Goal: Task Accomplishment & Management: Manage account settings

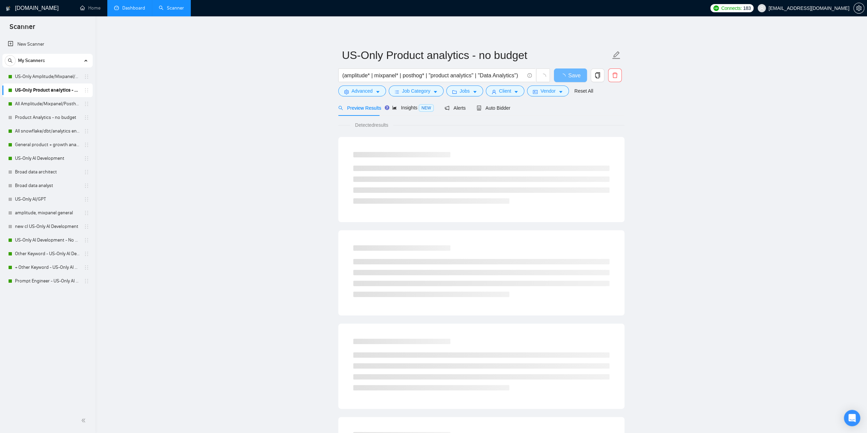
click at [139, 5] on link "Dashboard" at bounding box center [129, 8] width 31 height 6
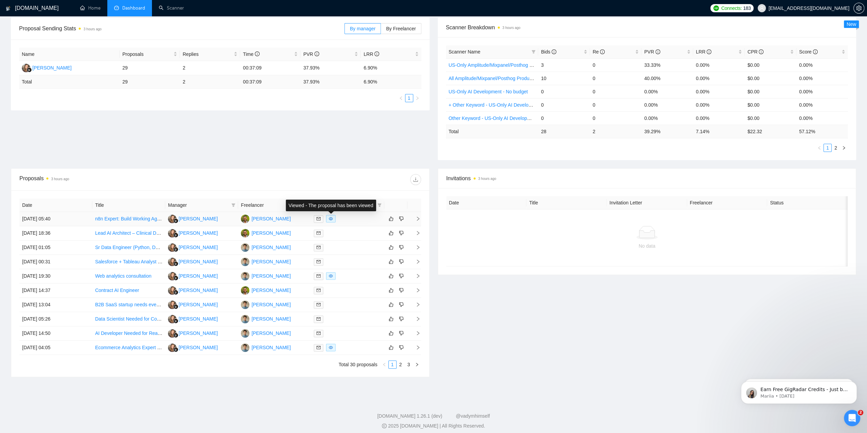
click at [333, 219] on span at bounding box center [331, 218] width 10 height 7
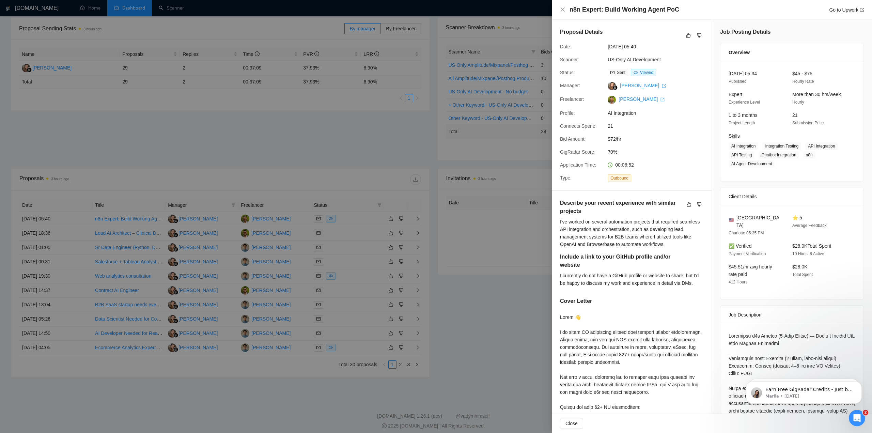
click at [419, 179] on div at bounding box center [436, 216] width 872 height 433
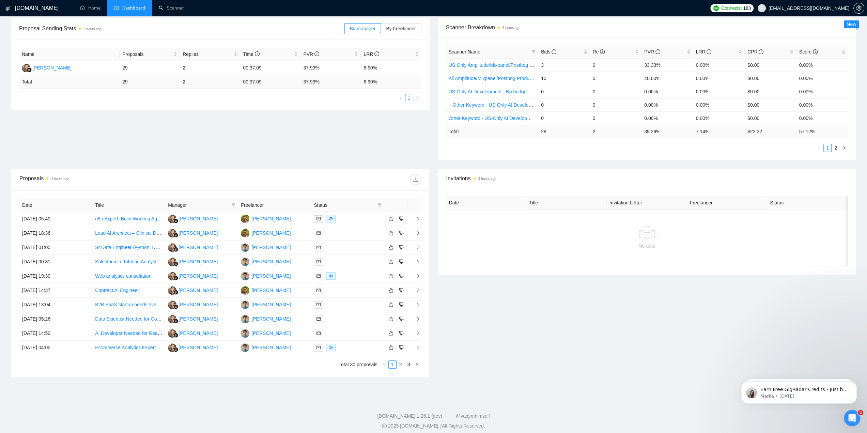
click at [839, 147] on li "2" at bounding box center [835, 148] width 8 height 8
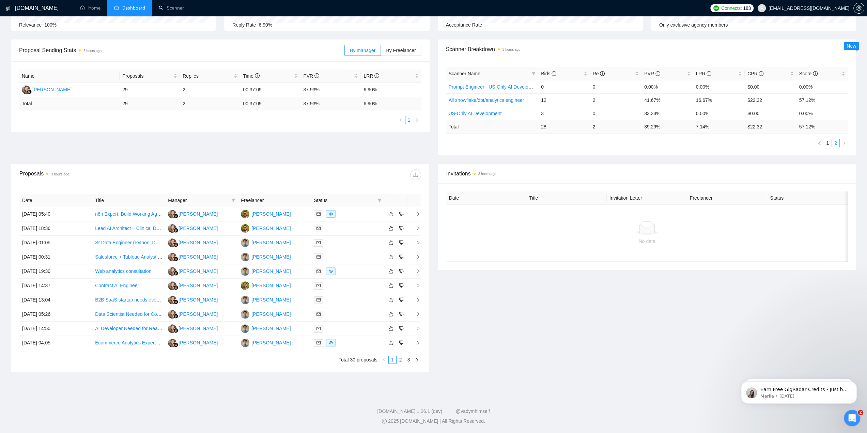
scroll to position [80, 0]
click at [336, 172] on div at bounding box center [320, 175] width 201 height 11
click at [274, 148] on div "Proposal Sending Stats 4 hours ago By manager By Freelancer Name Proposals Repl…" at bounding box center [433, 102] width 853 height 124
click at [333, 171] on div at bounding box center [320, 175] width 201 height 11
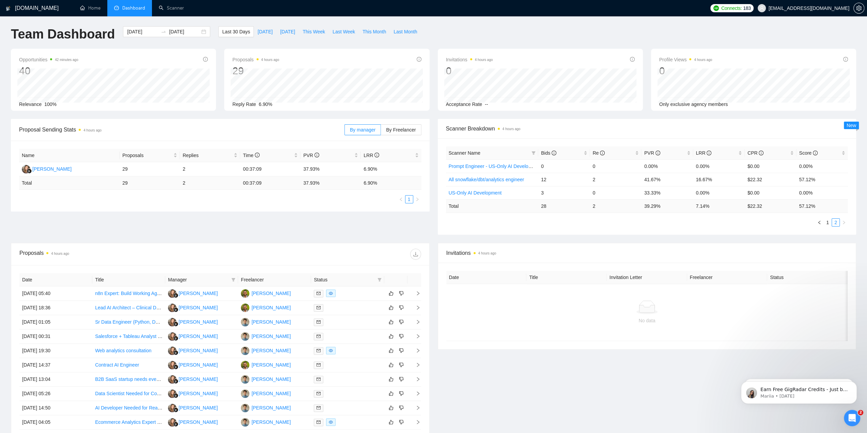
scroll to position [0, 0]
click at [468, 193] on link "US-Only AI Development" at bounding box center [474, 193] width 53 height 5
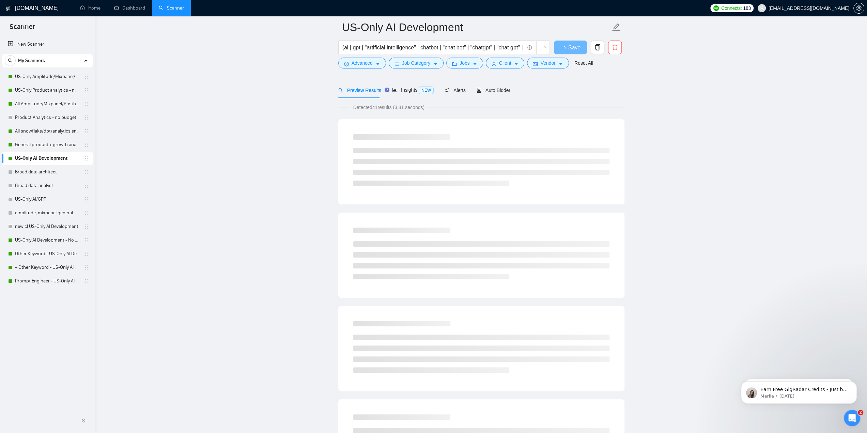
scroll to position [34, 0]
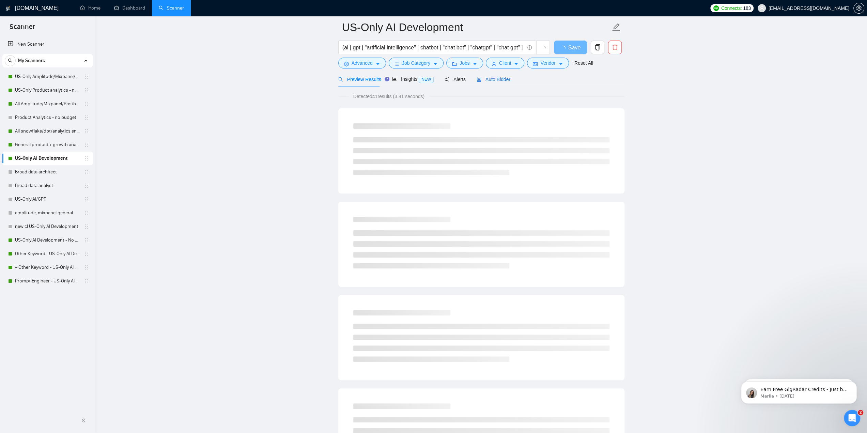
click at [500, 78] on span "Auto Bidder" at bounding box center [493, 79] width 34 height 5
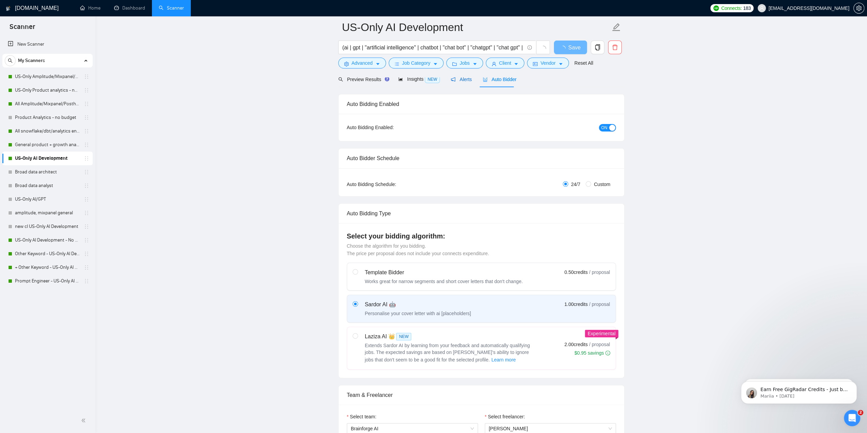
click at [465, 82] on span "Alerts" at bounding box center [460, 79] width 21 height 5
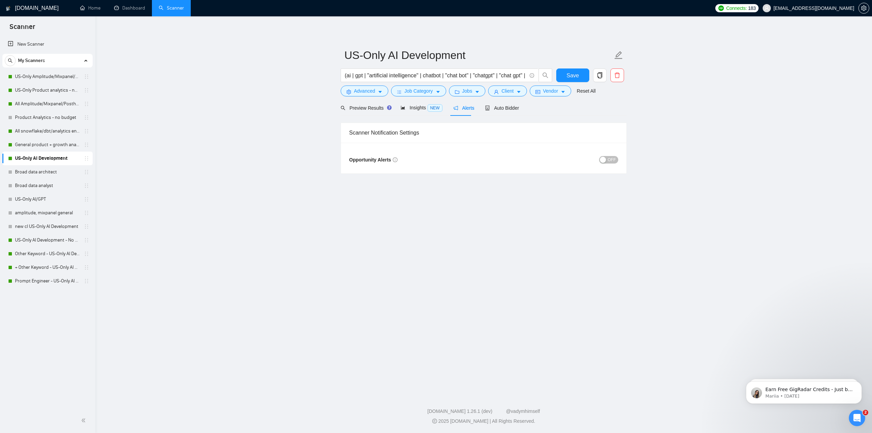
click at [610, 159] on span "OFF" at bounding box center [611, 159] width 8 height 7
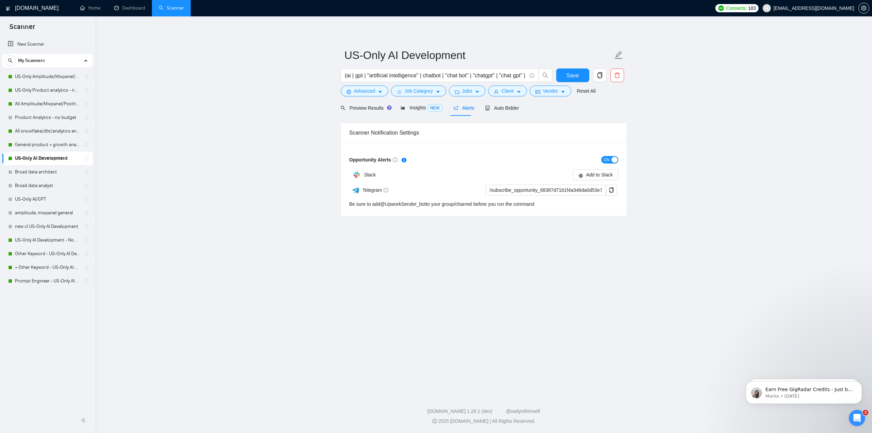
click at [609, 158] on span "ON" at bounding box center [606, 159] width 6 height 7
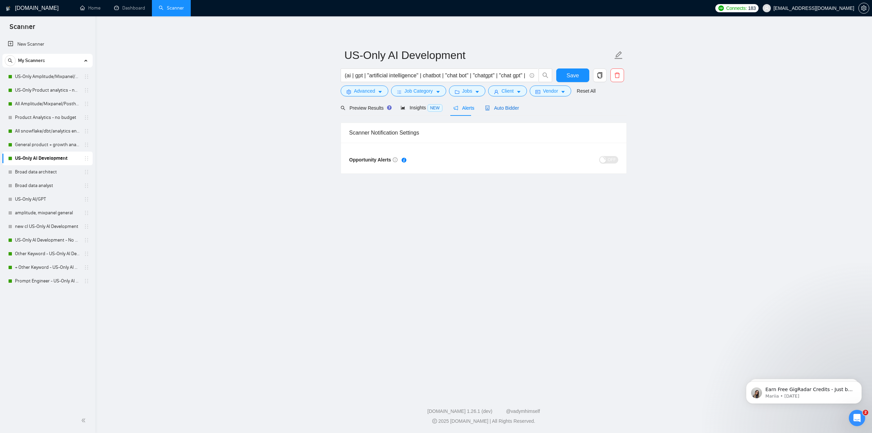
click at [500, 111] on span "Auto Bidder" at bounding box center [502, 107] width 34 height 5
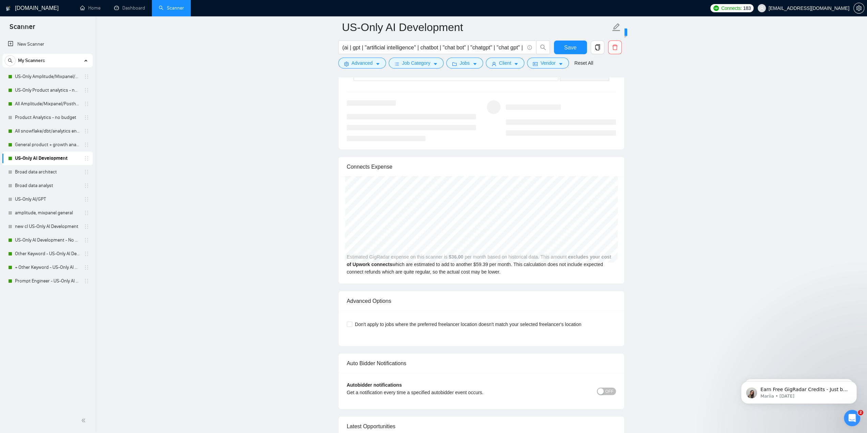
scroll to position [1532, 0]
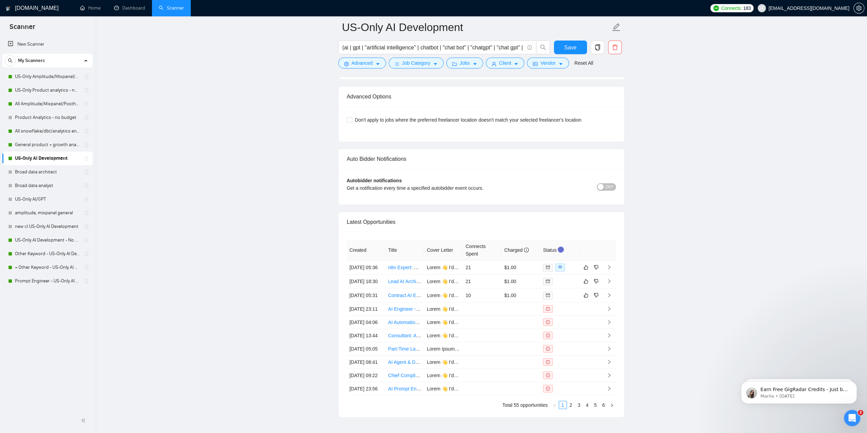
click at [608, 183] on span "OFF" at bounding box center [609, 186] width 8 height 7
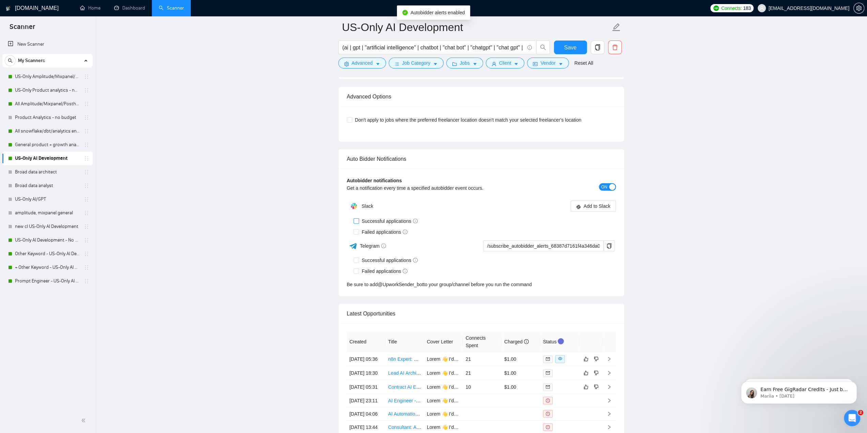
click at [396, 217] on span "Successful applications" at bounding box center [390, 220] width 62 height 7
click at [358, 218] on input "Successful applications" at bounding box center [355, 220] width 5 height 5
checkbox input "true"
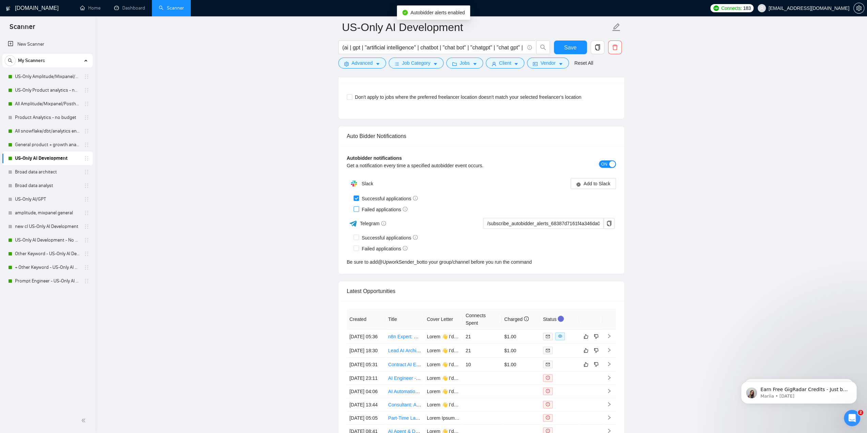
click at [382, 190] on div "Slack" at bounding box center [414, 184] width 134 height 14
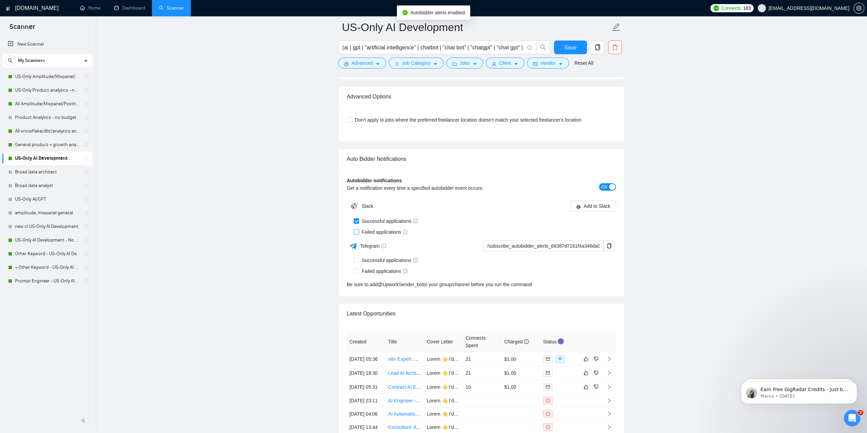
click at [379, 228] on span "Failed applications" at bounding box center [384, 231] width 51 height 7
click at [358, 229] on input "Failed applications" at bounding box center [355, 231] width 5 height 5
checkbox input "true"
click at [598, 202] on span "Add to Slack" at bounding box center [596, 205] width 27 height 7
drag, startPoint x: 292, startPoint y: 109, endPoint x: 310, endPoint y: 119, distance: 20.4
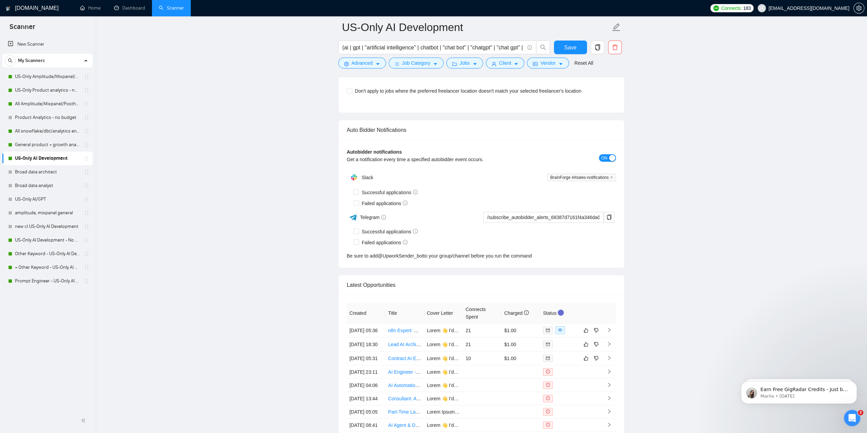
checkbox input "true"
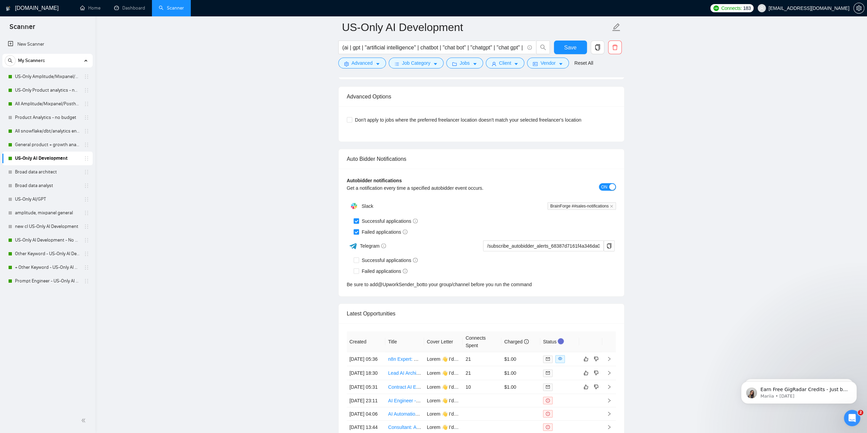
drag, startPoint x: 51, startPoint y: 241, endPoint x: 497, endPoint y: 31, distance: 493.2
click at [51, 241] on link "US-Only AI Development - No budget" at bounding box center [47, 240] width 65 height 14
click at [577, 49] on button "Save" at bounding box center [570, 48] width 33 height 14
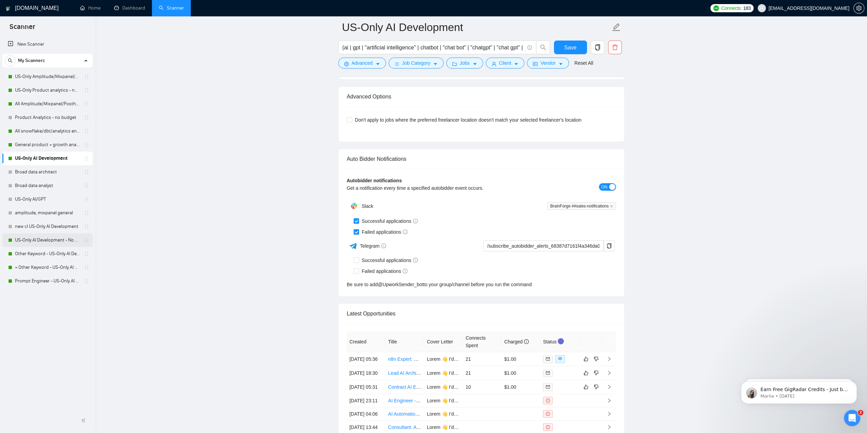
click at [50, 240] on link "US-Only AI Development - No budget" at bounding box center [47, 240] width 65 height 14
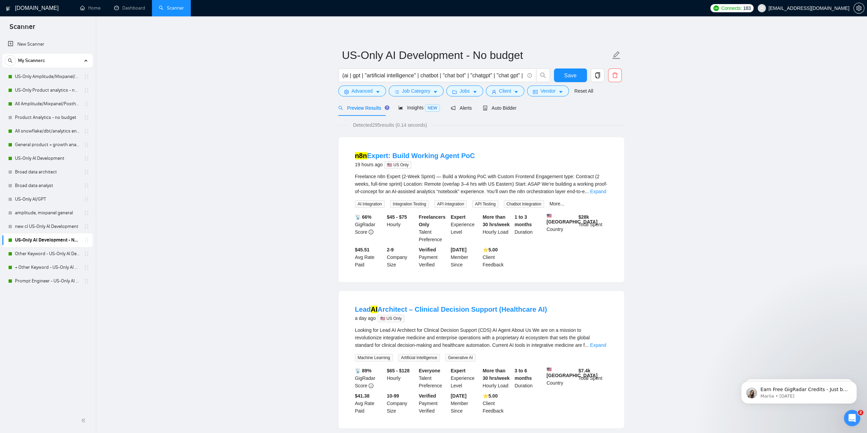
click at [510, 112] on div "Auto Bidder" at bounding box center [499, 108] width 34 height 16
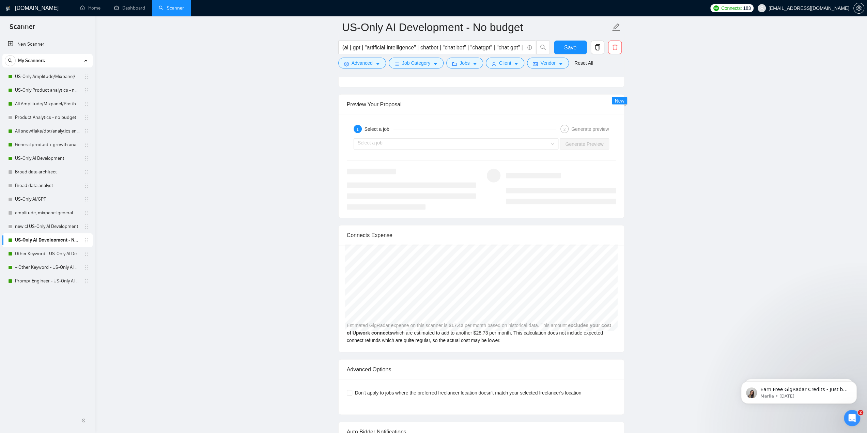
scroll to position [1192, 0]
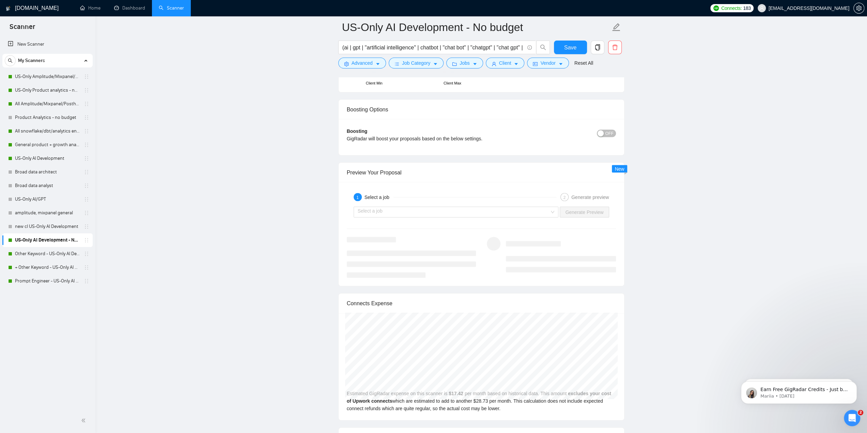
click at [473, 137] on div "GigRadar will boost your proposals based on the below settings." at bounding box center [448, 137] width 202 height 7
click at [473, 138] on div "GigRadar will boost your proposals based on the below settings." at bounding box center [448, 137] width 202 height 7
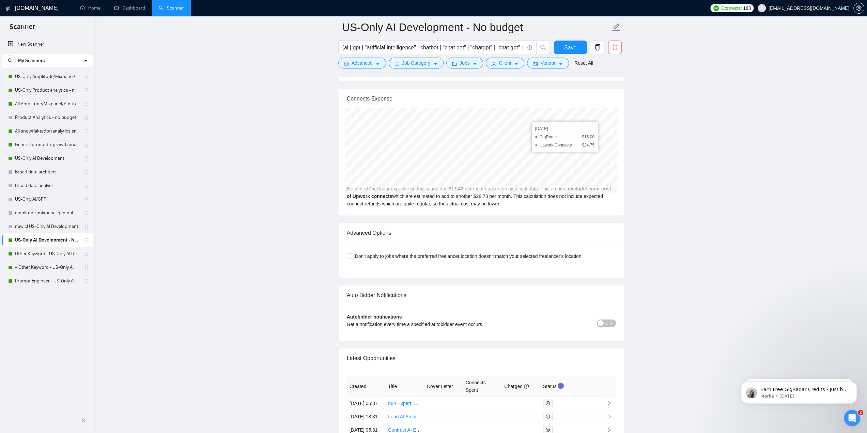
scroll to position [1498, 0]
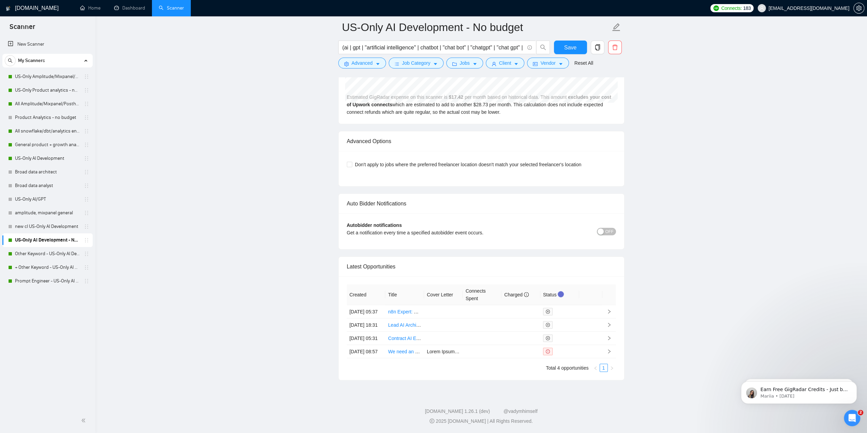
click at [603, 228] on div "button" at bounding box center [600, 231] width 6 height 6
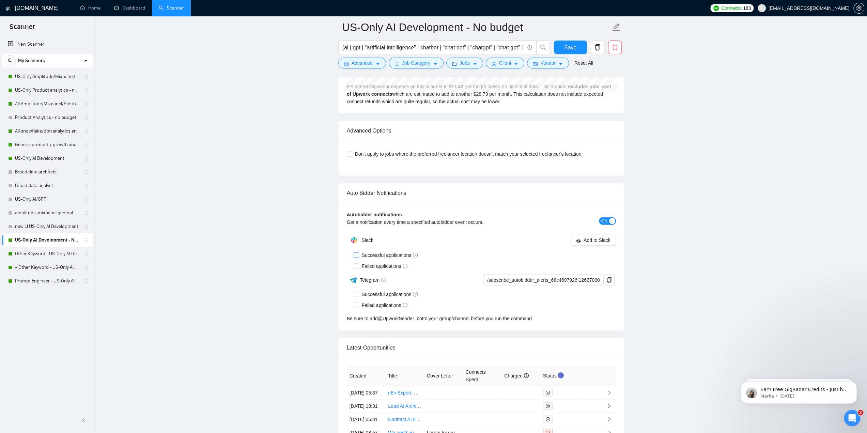
click at [367, 251] on span "Successful applications" at bounding box center [390, 254] width 62 height 7
click at [358, 252] on input "Successful applications" at bounding box center [355, 254] width 5 height 5
checkbox input "true"
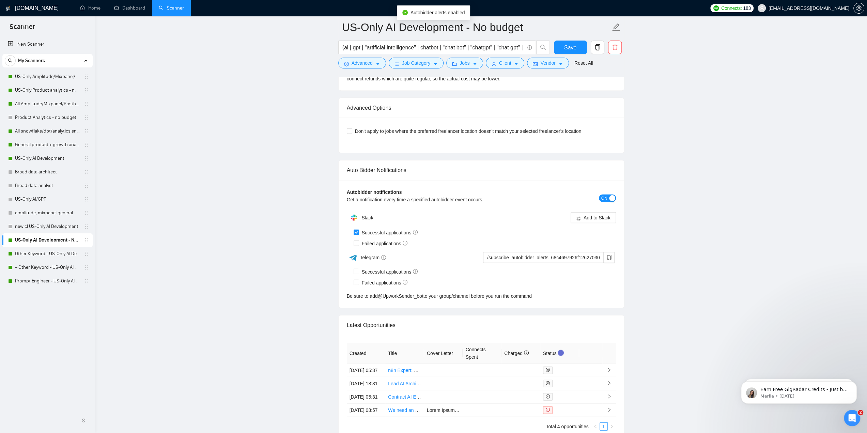
click at [366, 259] on div "Slack Add to Slack Successful applications Failed applications Telegram /subscr…" at bounding box center [481, 255] width 269 height 89
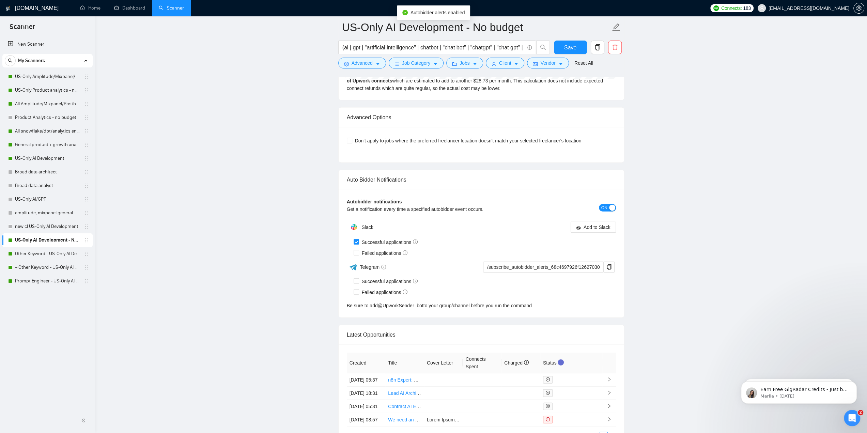
click at [372, 242] on div "Slack Add to Slack Successful applications Failed applications Telegram /subscr…" at bounding box center [481, 264] width 269 height 89
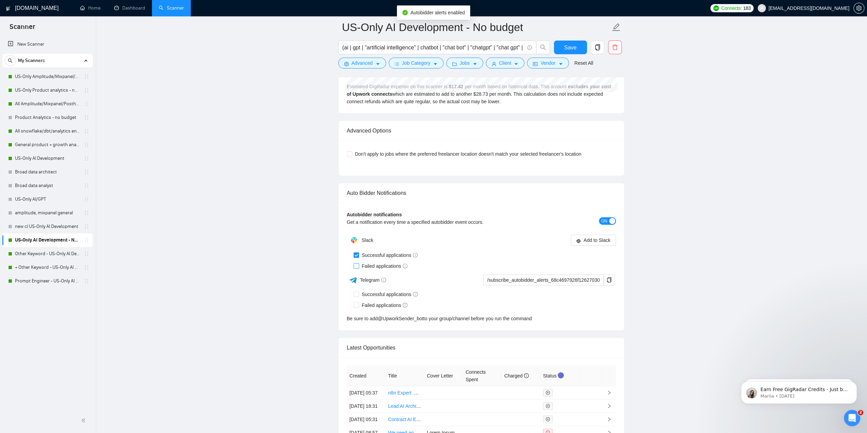
click at [379, 262] on span "Failed applications" at bounding box center [384, 265] width 51 height 7
click at [358, 263] on input "Failed applications" at bounding box center [355, 265] width 5 height 5
checkbox input "true"
click at [598, 237] on span "Add to Slack" at bounding box center [596, 239] width 27 height 7
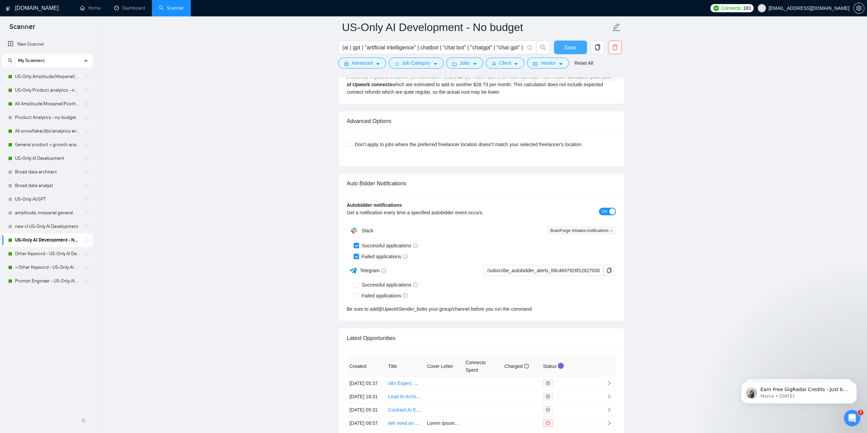
click at [573, 49] on span "Save" at bounding box center [570, 47] width 12 height 9
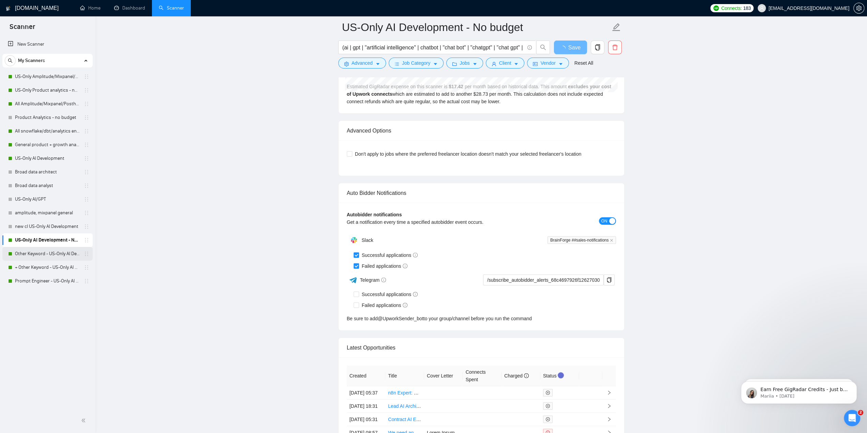
click at [56, 260] on link "Other Keyword - US-Only AI Development" at bounding box center [47, 254] width 65 height 14
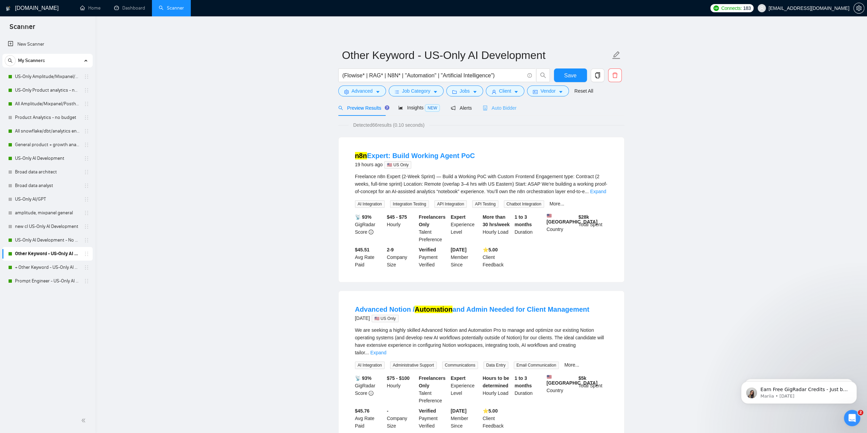
click at [501, 113] on div "Auto Bidder" at bounding box center [499, 108] width 34 height 16
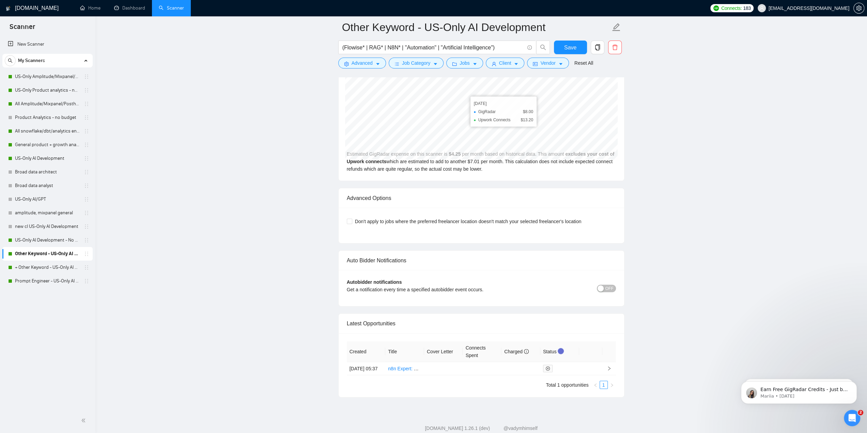
scroll to position [1449, 0]
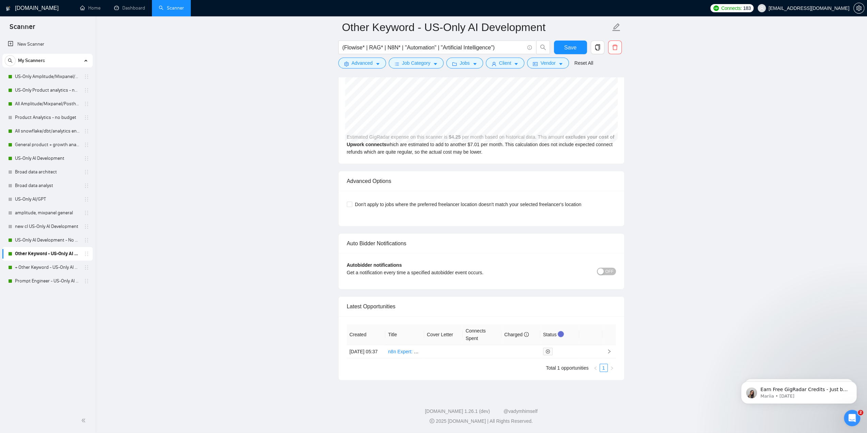
click at [604, 267] on div "OFF" at bounding box center [581, 271] width 67 height 8
drag, startPoint x: 607, startPoint y: 268, endPoint x: 608, endPoint y: 271, distance: 3.5
click at [608, 268] on span "OFF" at bounding box center [609, 271] width 8 height 7
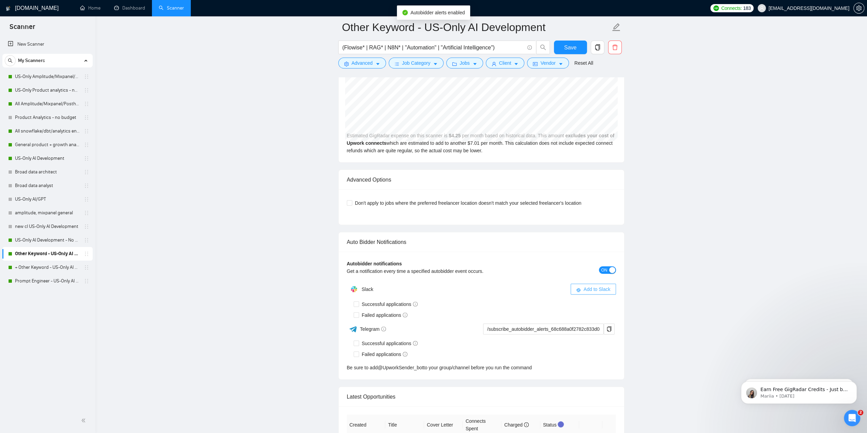
drag, startPoint x: 561, startPoint y: 291, endPoint x: 526, endPoint y: 275, distance: 38.7
click at [528, 274] on div "Autobidder notifications Get a notification every time a specified autobidder e…" at bounding box center [480, 316] width 285 height 128
click at [372, 300] on span "Successful applications" at bounding box center [390, 303] width 62 height 7
click at [358, 301] on input "Successful applications" at bounding box center [355, 303] width 5 height 5
checkbox input "true"
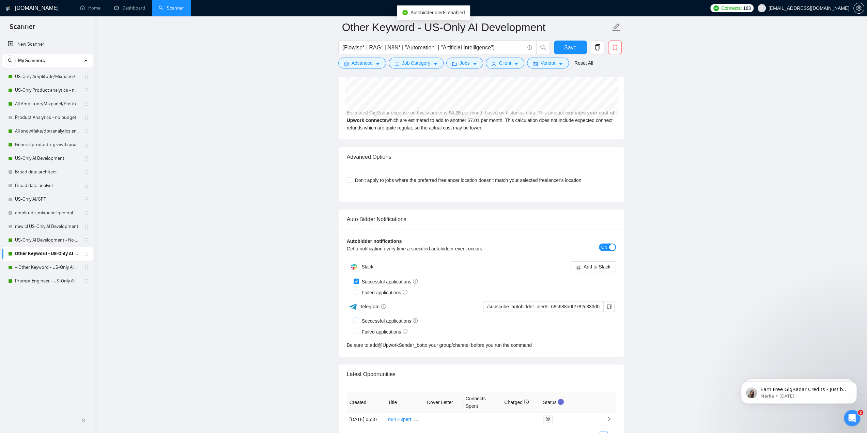
click at [373, 312] on div "Slack Add to Slack Successful applications Failed applications Telegram /subscr…" at bounding box center [481, 304] width 269 height 89
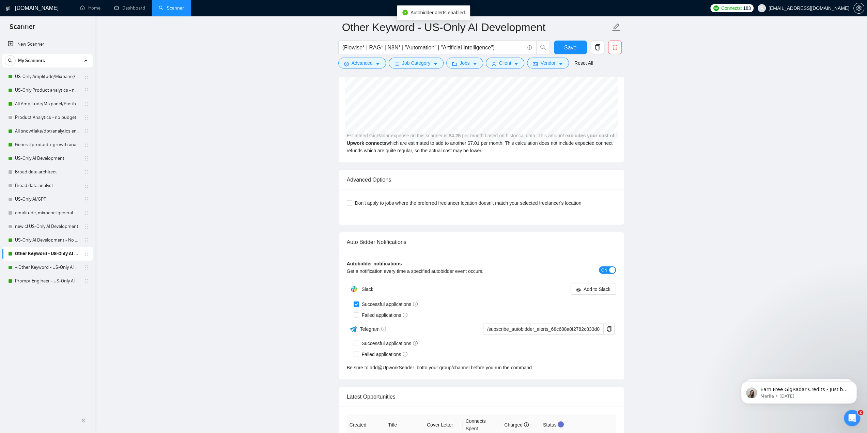
click at [377, 303] on div "Successful applications" at bounding box center [484, 304] width 262 height 11
click at [374, 311] on span "Failed applications" at bounding box center [384, 314] width 51 height 7
click at [358, 312] on input "Failed applications" at bounding box center [355, 314] width 5 height 5
checkbox input "true"
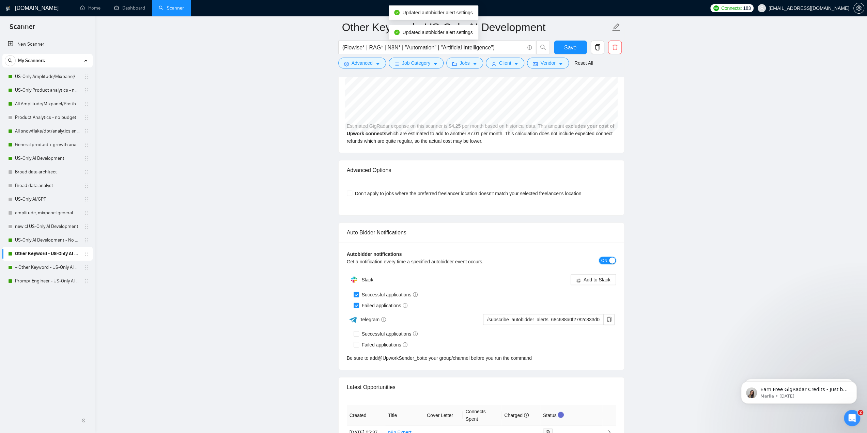
drag, startPoint x: 601, startPoint y: 264, endPoint x: 600, endPoint y: 284, distance: 20.8
click at [601, 288] on div "Autobidder notifications Get a notification every time a specified autobidder e…" at bounding box center [480, 306] width 285 height 128
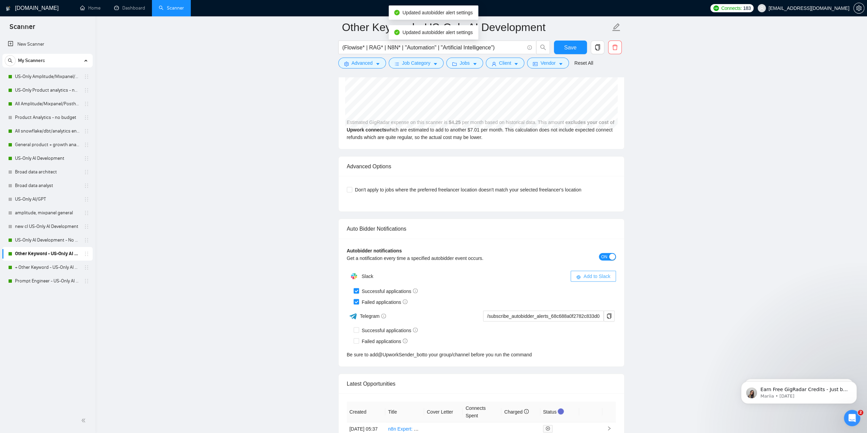
click at [595, 272] on span "Add to Slack" at bounding box center [596, 275] width 27 height 7
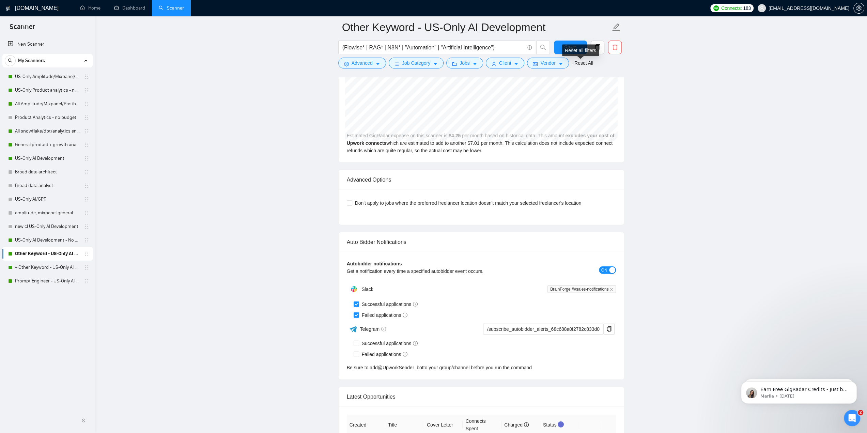
click at [574, 49] on div "Reset all filters" at bounding box center [580, 51] width 37 height 12
click at [568, 47] on span "Save" at bounding box center [570, 47] width 12 height 9
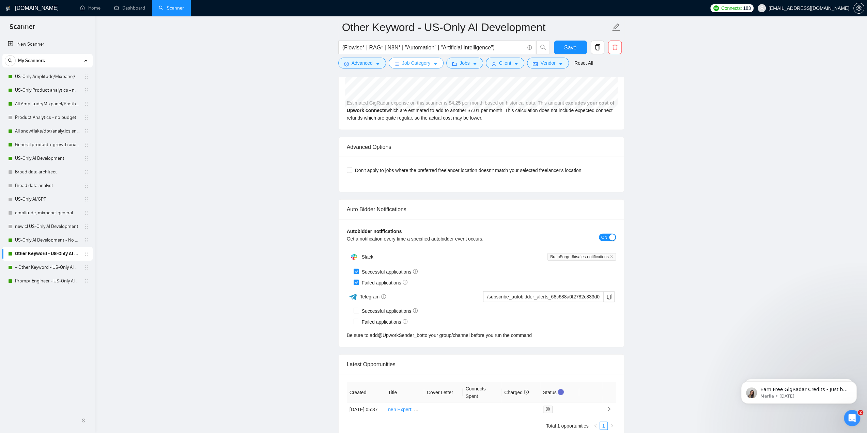
click at [429, 64] on button "Job Category" at bounding box center [416, 63] width 55 height 11
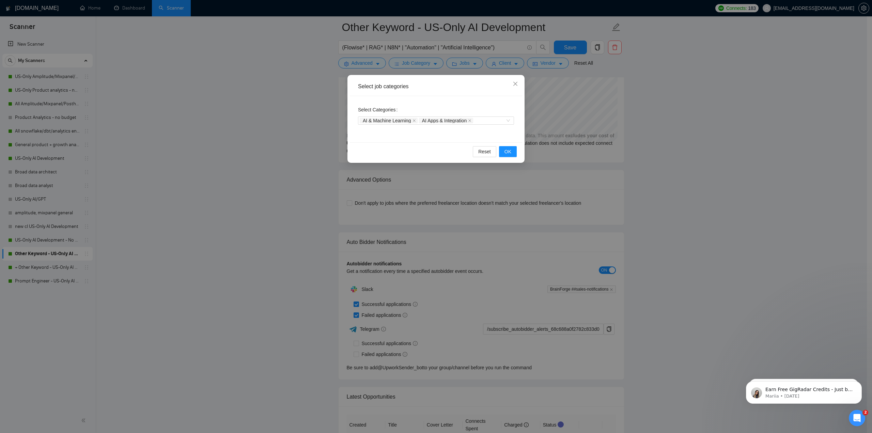
click at [429, 63] on div "Select job categories Select Categories AI & Machine Learning AI Apps & Integra…" at bounding box center [436, 216] width 872 height 433
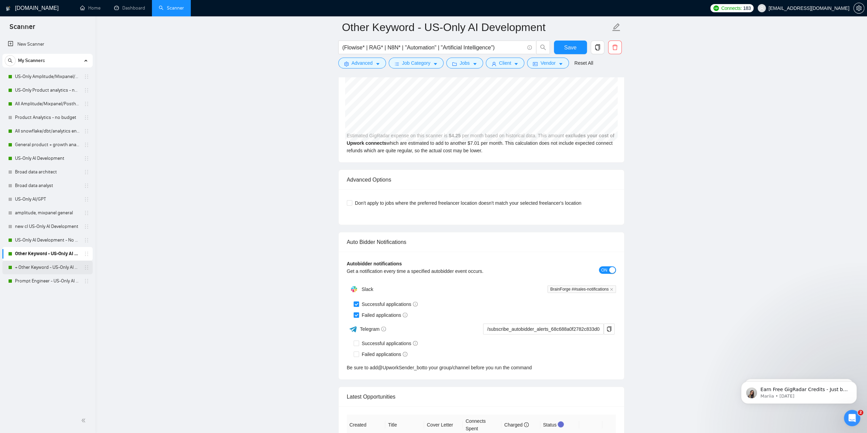
click at [56, 267] on link "+ Other Keyword - US-Only AI Development" at bounding box center [47, 267] width 65 height 14
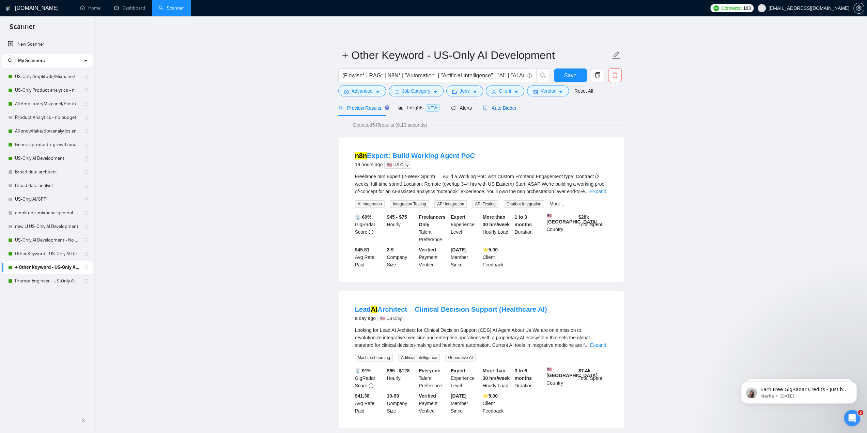
click at [498, 110] on span "Auto Bidder" at bounding box center [499, 107] width 34 height 5
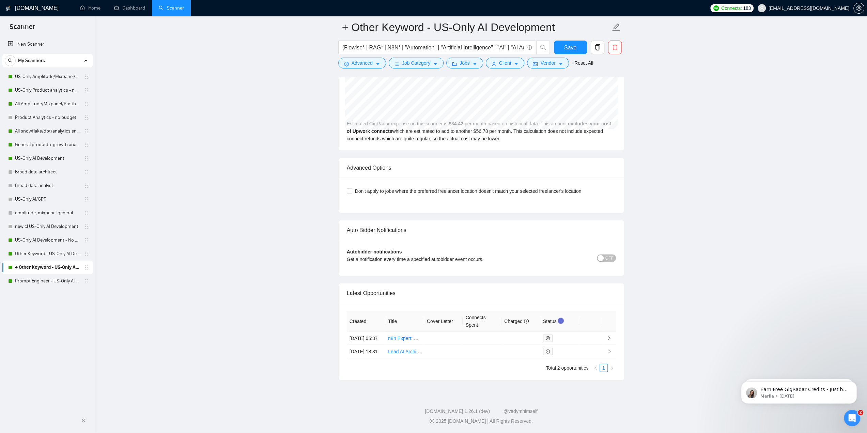
scroll to position [1464, 0]
click at [607, 254] on span "OFF" at bounding box center [609, 257] width 8 height 7
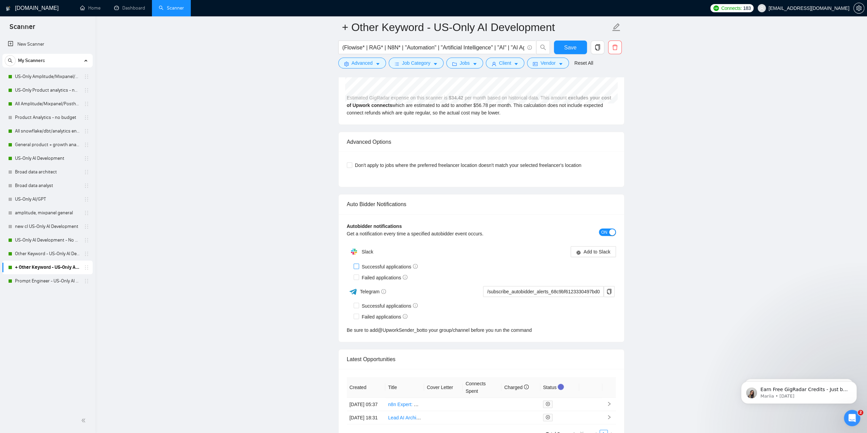
click at [362, 263] on span "Successful applications" at bounding box center [390, 266] width 62 height 7
click at [358, 264] on input "Successful applications" at bounding box center [355, 266] width 5 height 5
checkbox input "true"
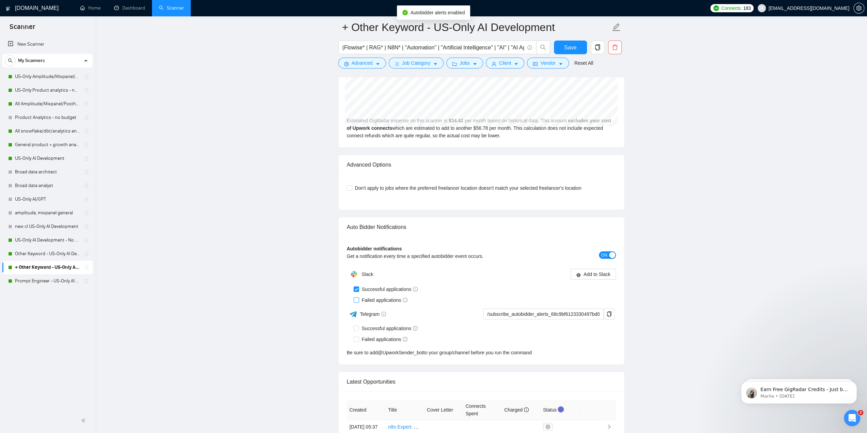
click at [367, 296] on span "Failed applications" at bounding box center [384, 299] width 51 height 7
click at [358, 297] on input "Failed applications" at bounding box center [355, 299] width 5 height 5
checkbox input "true"
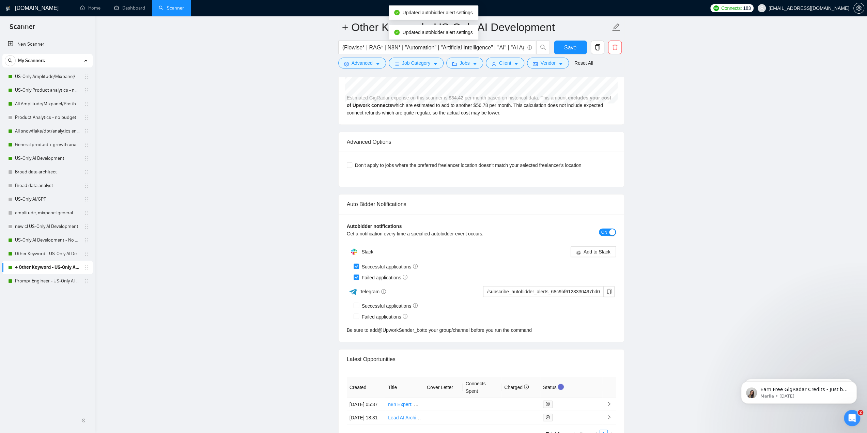
click at [592, 274] on div "Failed applications" at bounding box center [484, 277] width 262 height 7
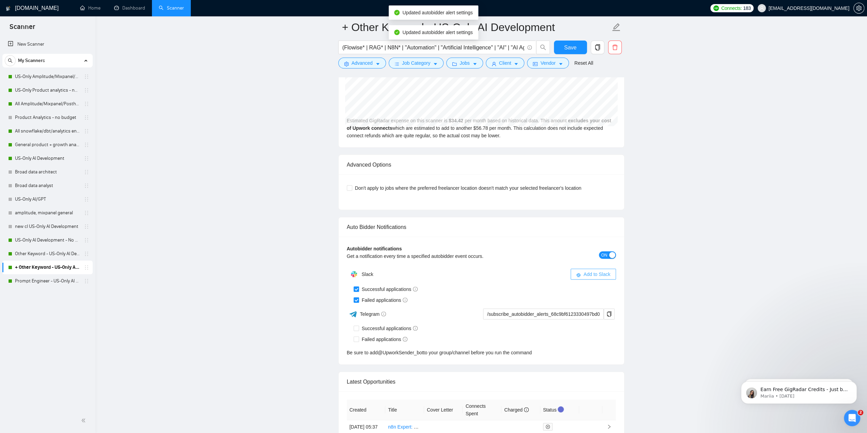
click at [592, 271] on span "Add to Slack" at bounding box center [596, 273] width 27 height 7
click at [53, 284] on link "Prompt Engineer - US-Only AI Development" at bounding box center [47, 281] width 65 height 14
click at [567, 49] on span "Save" at bounding box center [570, 47] width 12 height 9
click at [55, 283] on link "Prompt Engineer - US-Only AI Development" at bounding box center [47, 281] width 65 height 14
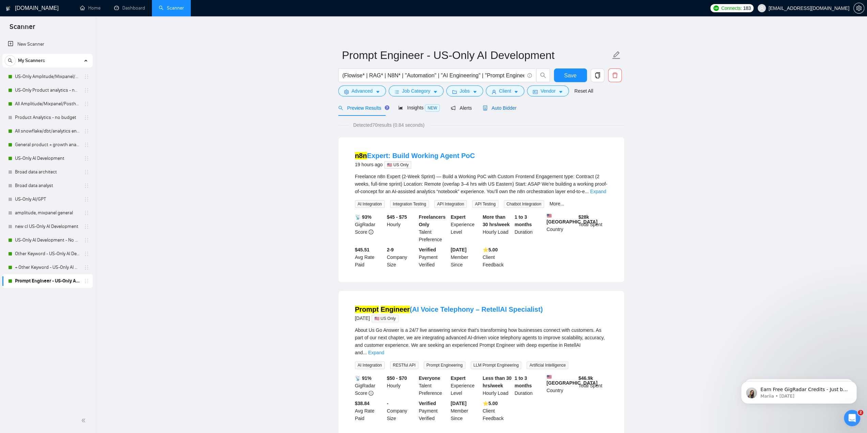
click at [496, 107] on span "Auto Bidder" at bounding box center [499, 107] width 34 height 5
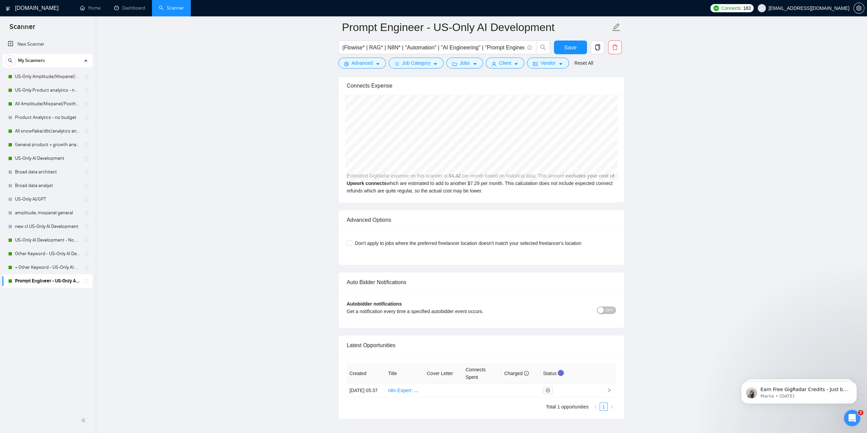
scroll to position [1430, 0]
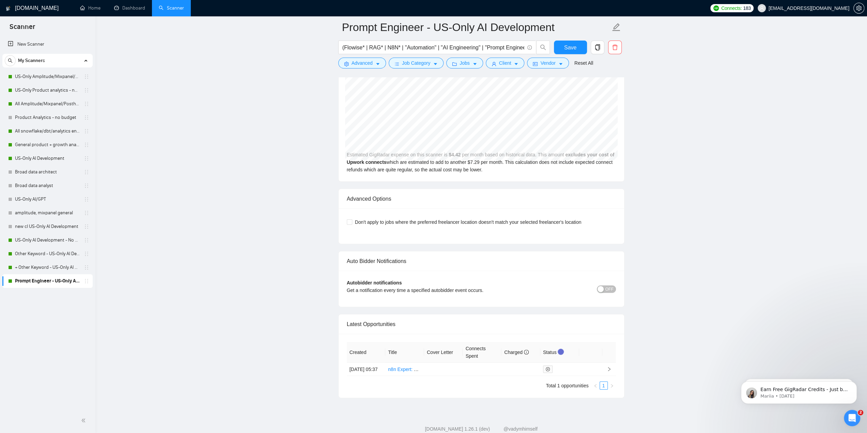
click at [612, 285] on span "OFF" at bounding box center [609, 288] width 8 height 7
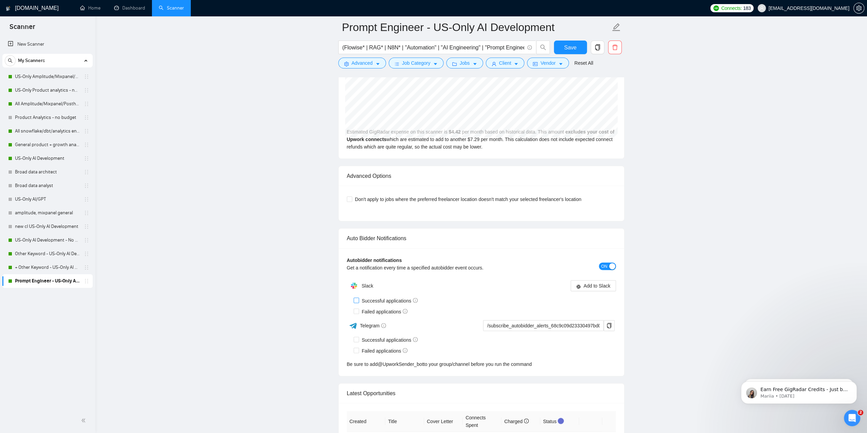
click at [382, 298] on span "Successful applications" at bounding box center [390, 300] width 62 height 7
click at [358, 298] on input "Successful applications" at bounding box center [355, 300] width 5 height 5
checkbox input "true"
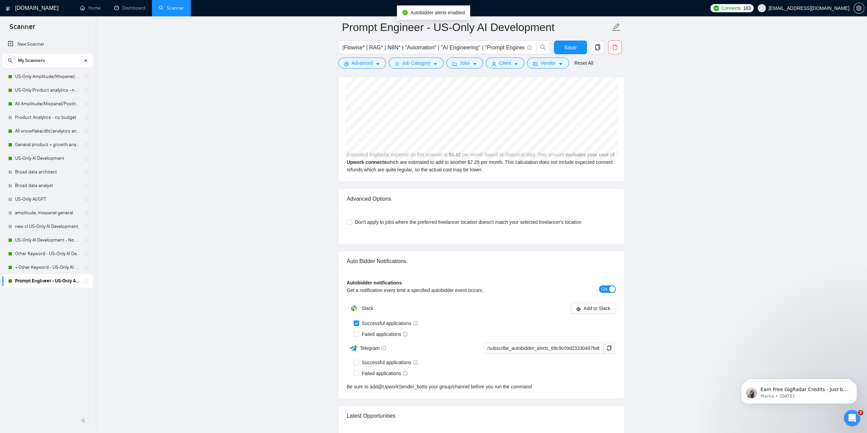
drag, startPoint x: 377, startPoint y: 310, endPoint x: 376, endPoint y: 323, distance: 14.0
click at [377, 310] on div "Slack Add to Slack Successful applications Failed applications Telegram /subscr…" at bounding box center [481, 345] width 269 height 89
click at [375, 330] on span "Failed applications" at bounding box center [384, 333] width 51 height 7
click at [358, 331] on input "Failed applications" at bounding box center [355, 333] width 5 height 5
checkbox input "true"
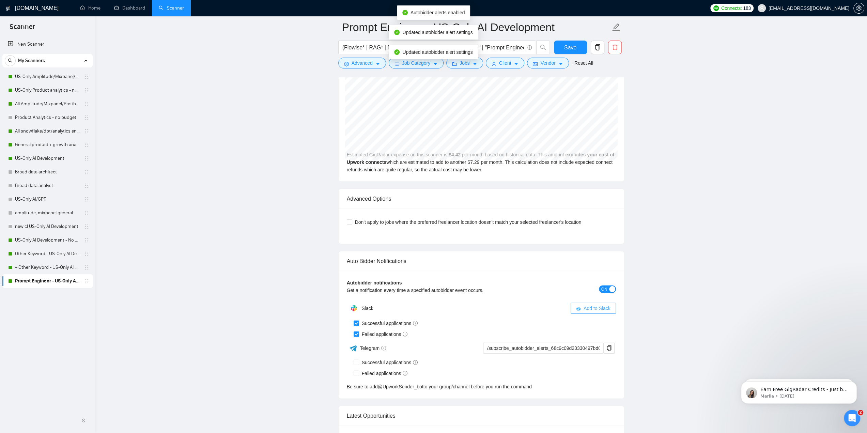
click at [603, 304] on span "Add to Slack" at bounding box center [596, 307] width 27 height 7
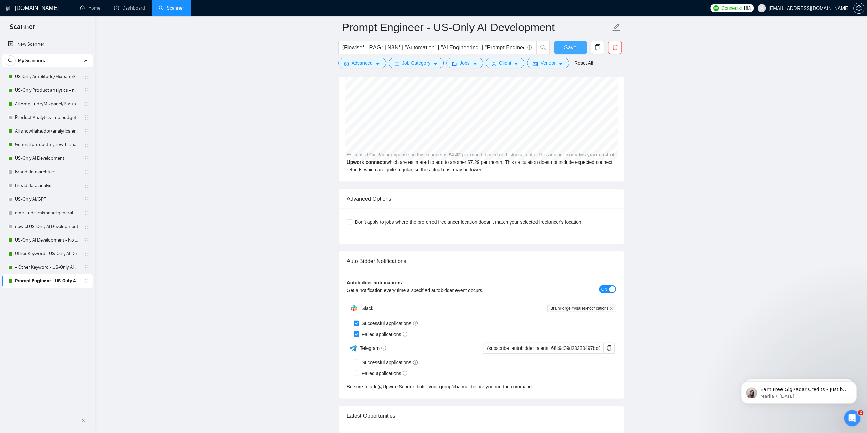
click at [568, 47] on span "Save" at bounding box center [570, 47] width 12 height 9
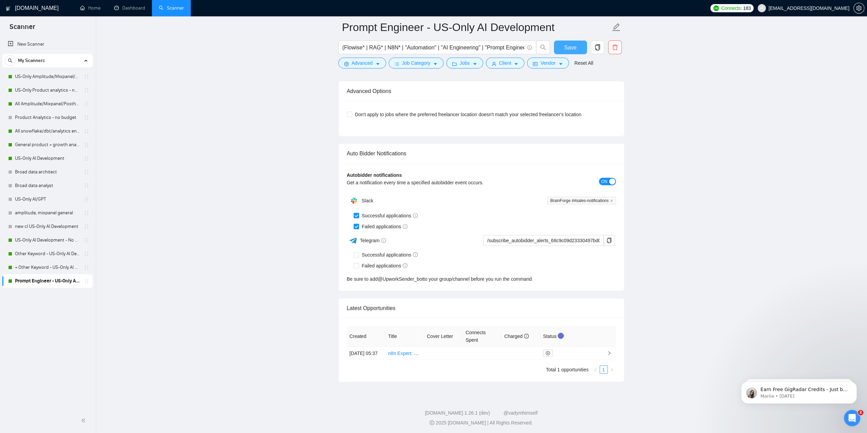
scroll to position [1541, 0]
click at [127, 11] on link "Dashboard" at bounding box center [129, 8] width 31 height 6
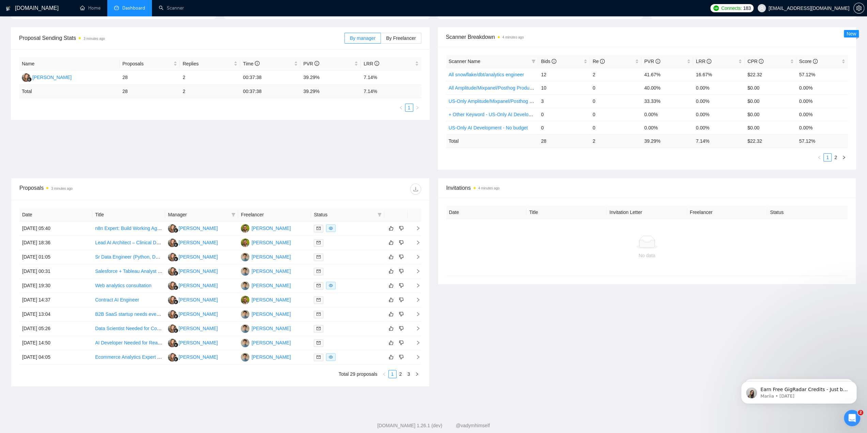
scroll to position [102, 0]
